Goal: Navigation & Orientation: Find specific page/section

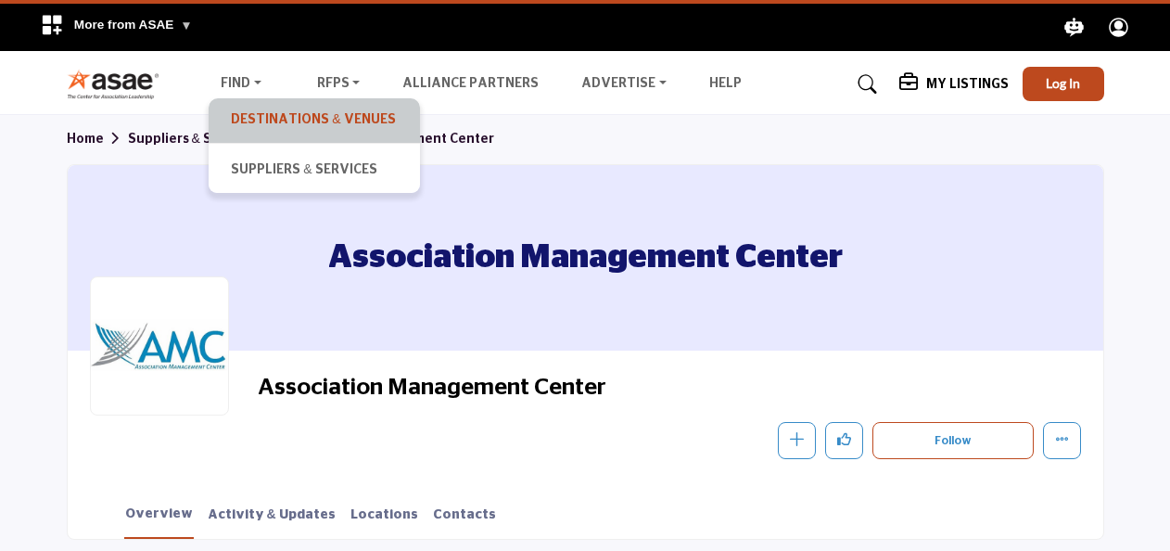
click at [257, 121] on link "Destinations & Venues" at bounding box center [314, 121] width 193 height 26
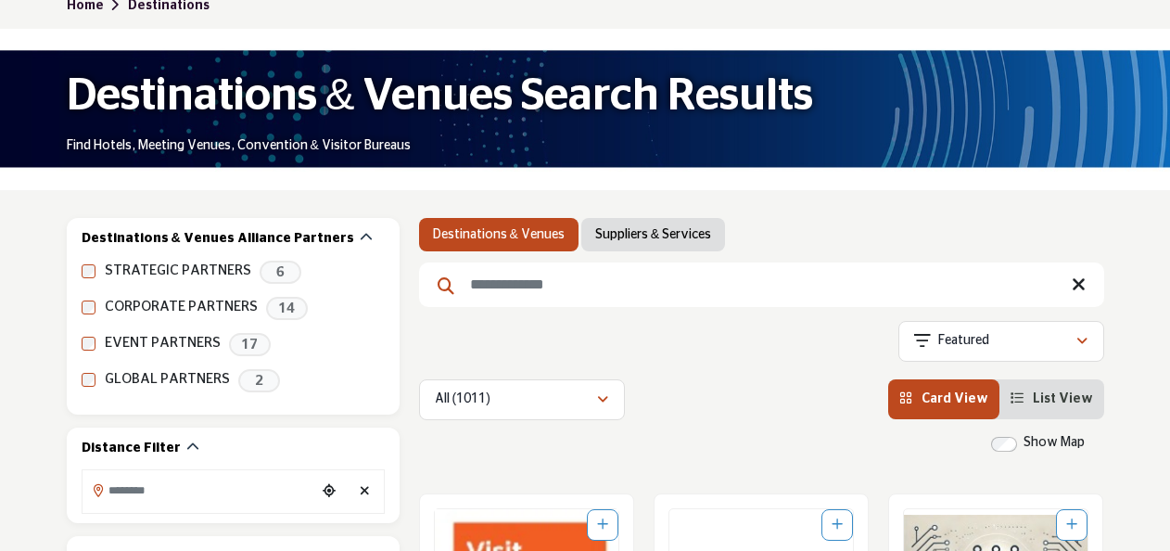
scroll to position [93, 0]
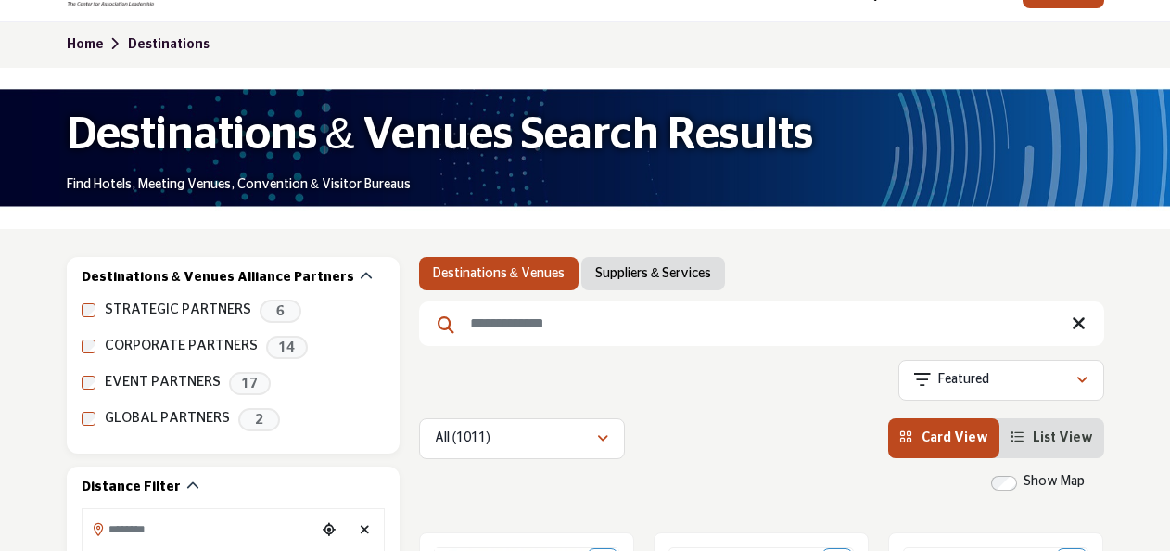
click at [82, 45] on link "Home" at bounding box center [97, 44] width 61 height 13
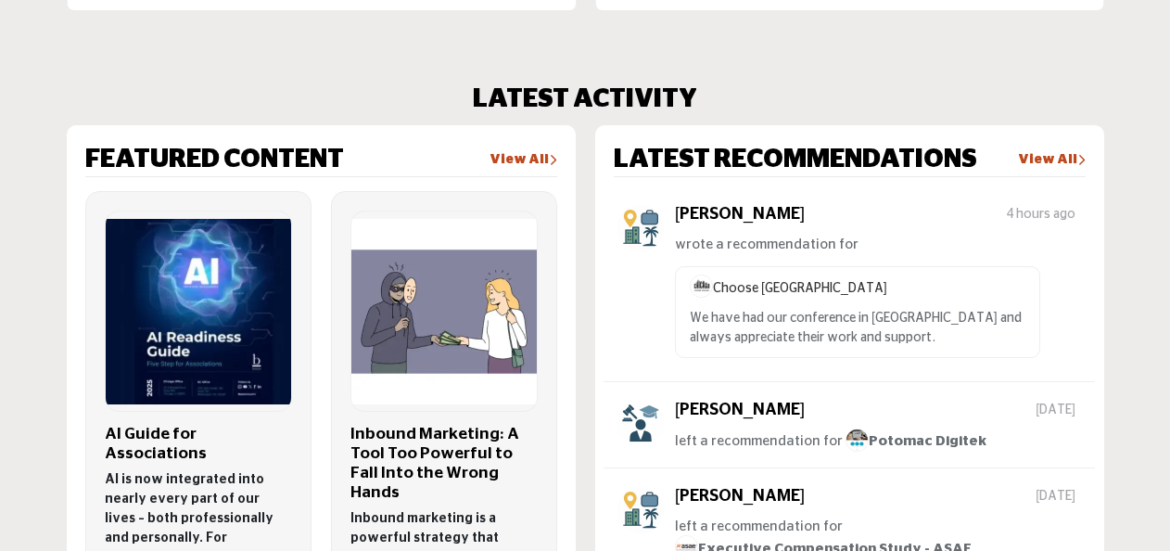
scroll to position [649, 0]
